Goal: Task Accomplishment & Management: Use online tool/utility

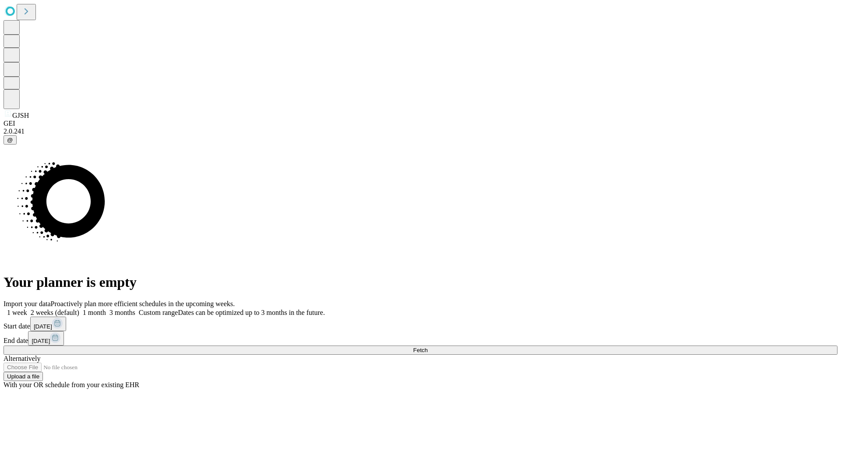
click at [428, 347] on span "Fetch" at bounding box center [420, 350] width 14 height 7
